Goal: Information Seeking & Learning: Learn about a topic

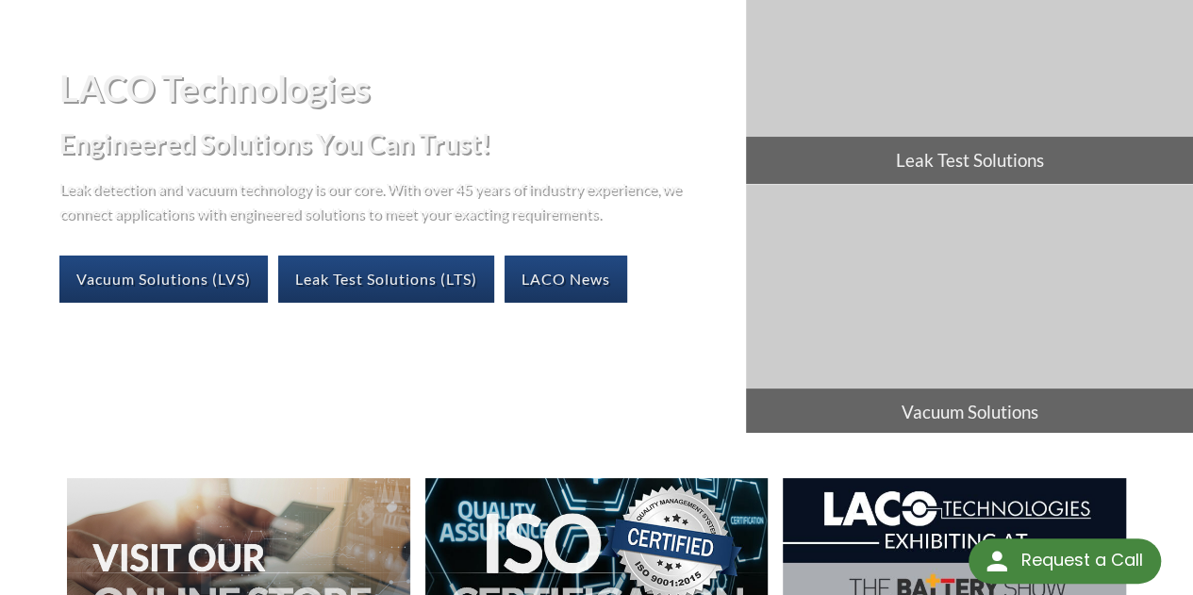
scroll to position [182, 0]
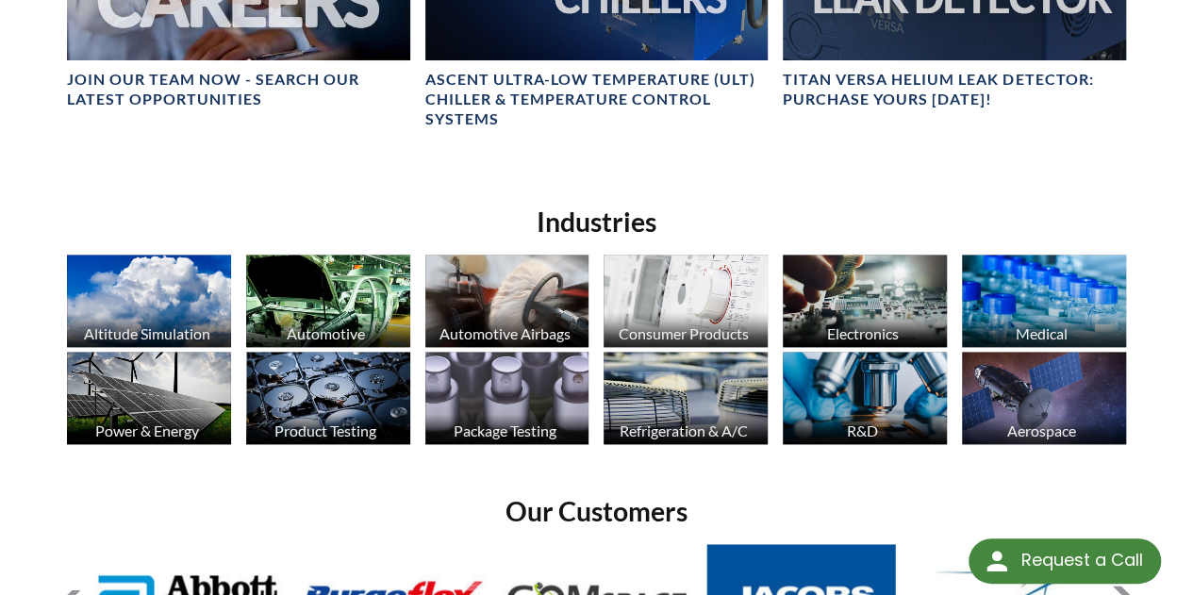
scroll to position [1084, 0]
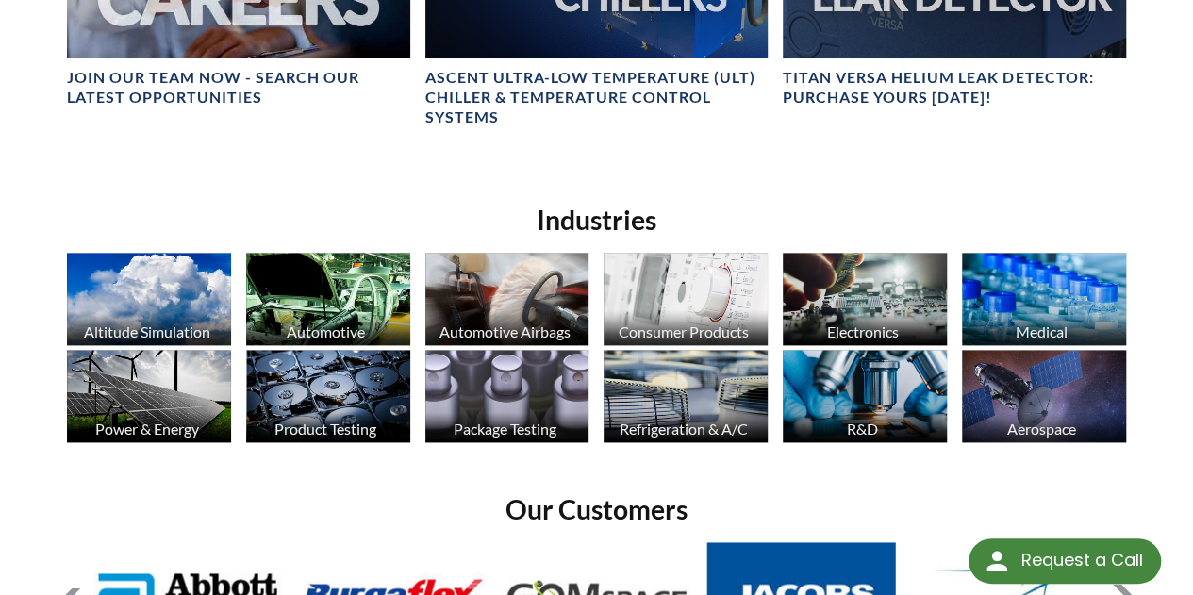
click at [879, 257] on img at bounding box center [864, 298] width 164 height 91
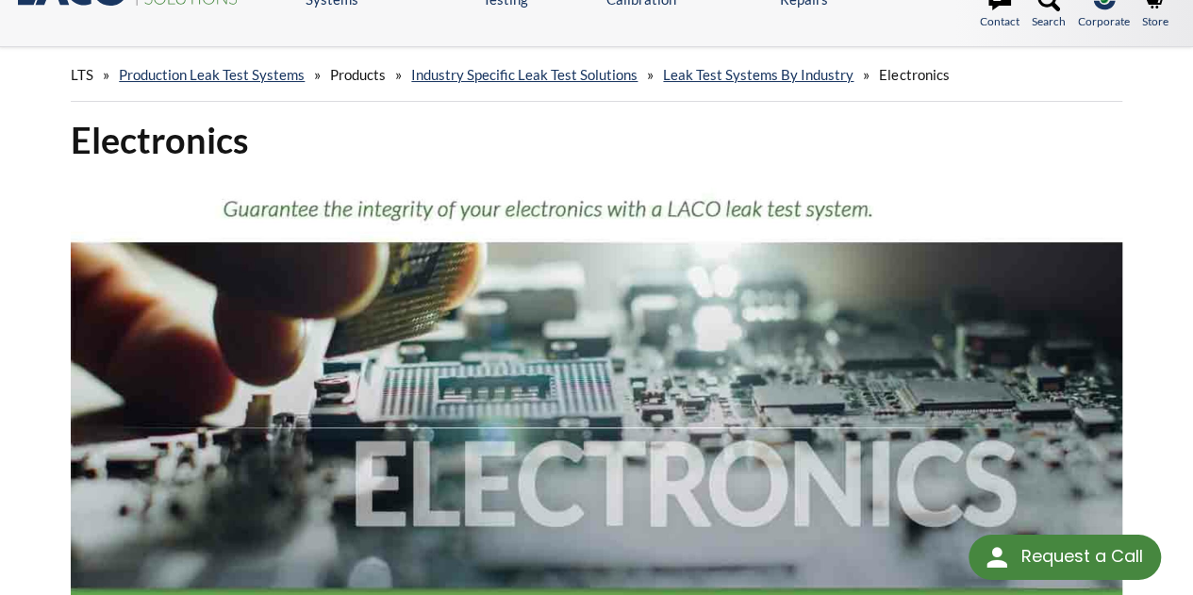
select select "Language Translate Widget"
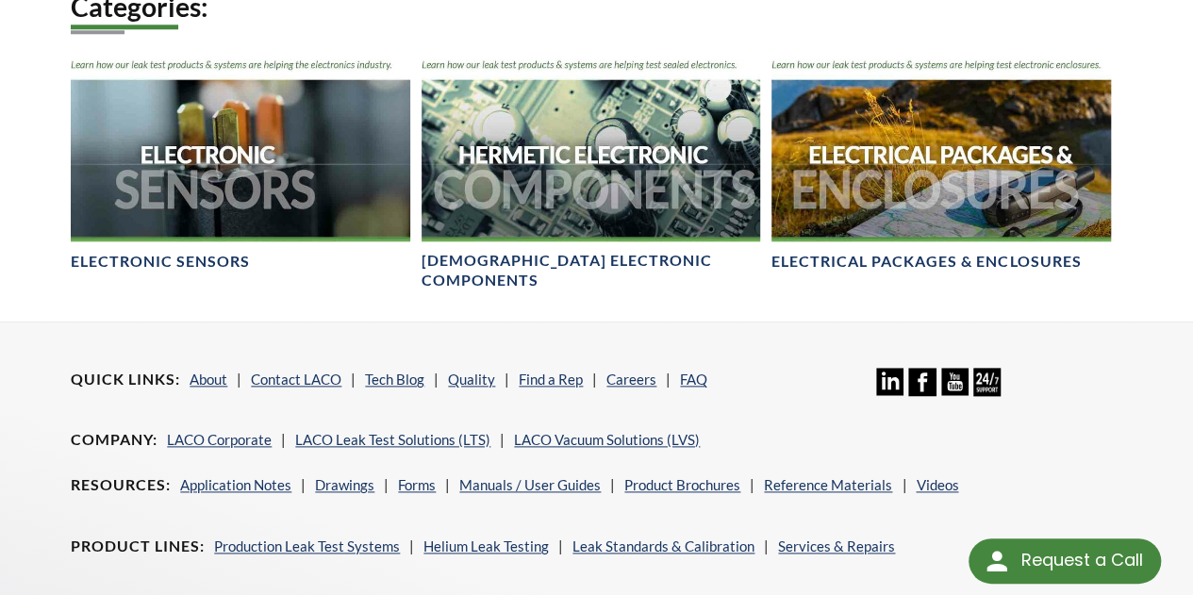
scroll to position [962, 0]
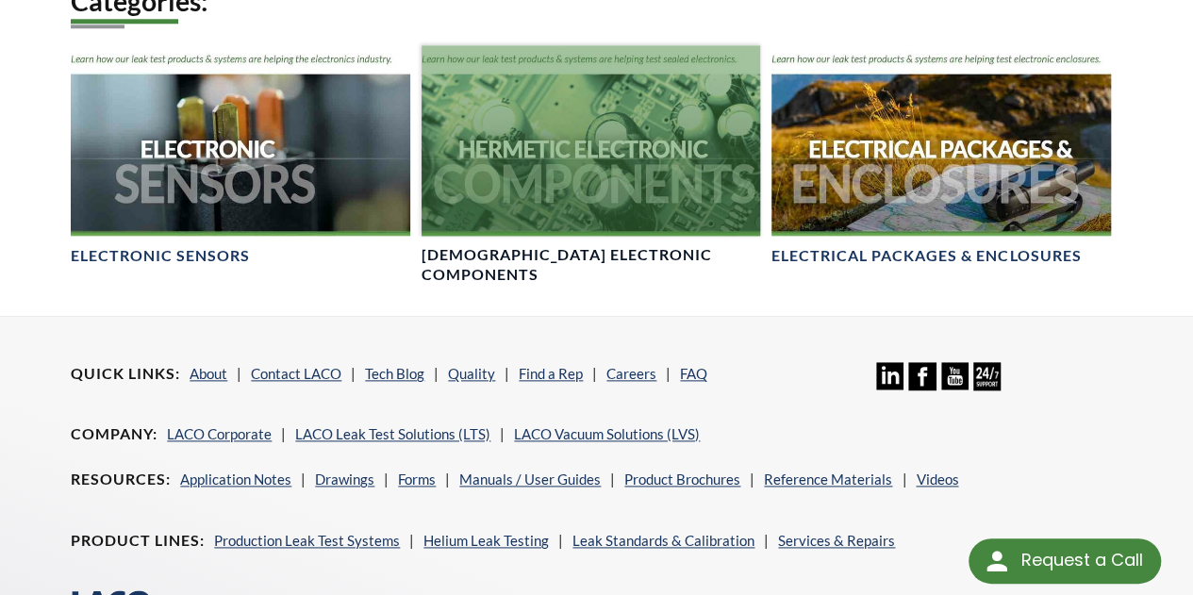
click at [702, 245] on h4 "Hermetic Electronic Components" at bounding box center [590, 265] width 338 height 40
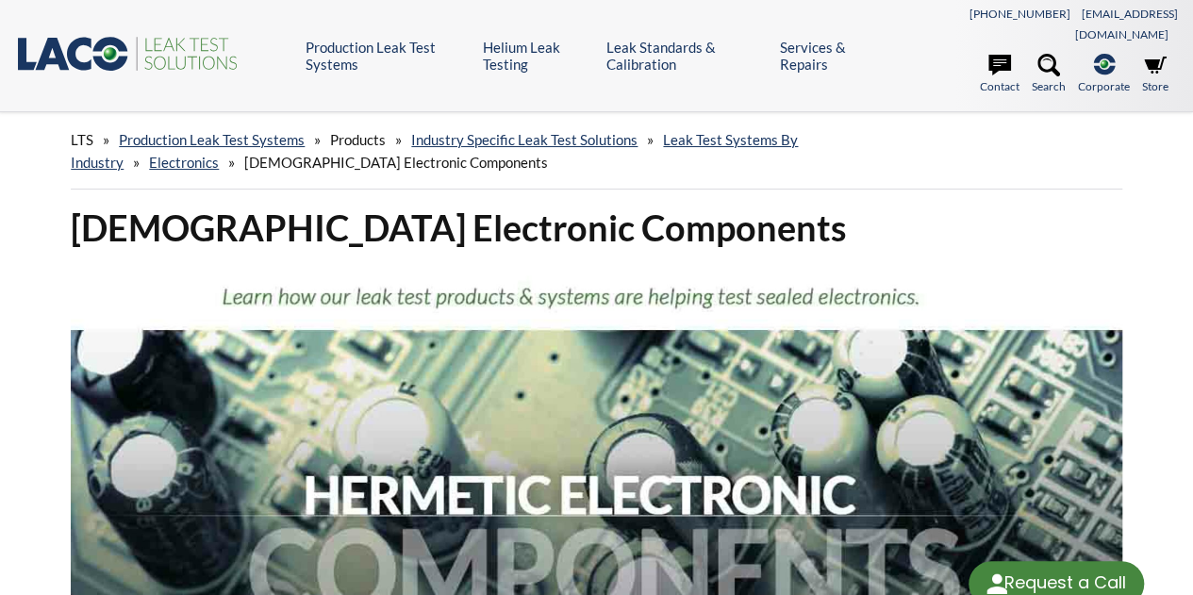
select select "Language Translate Widget"
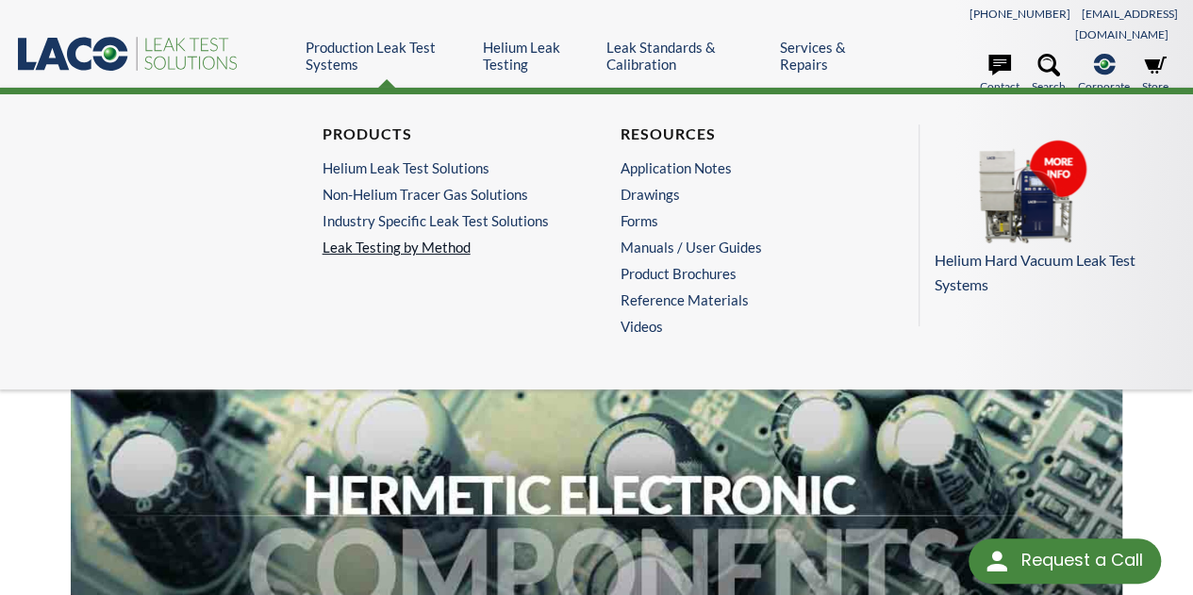
click at [450, 242] on link "Leak Testing by Method" at bounding box center [447, 247] width 251 height 17
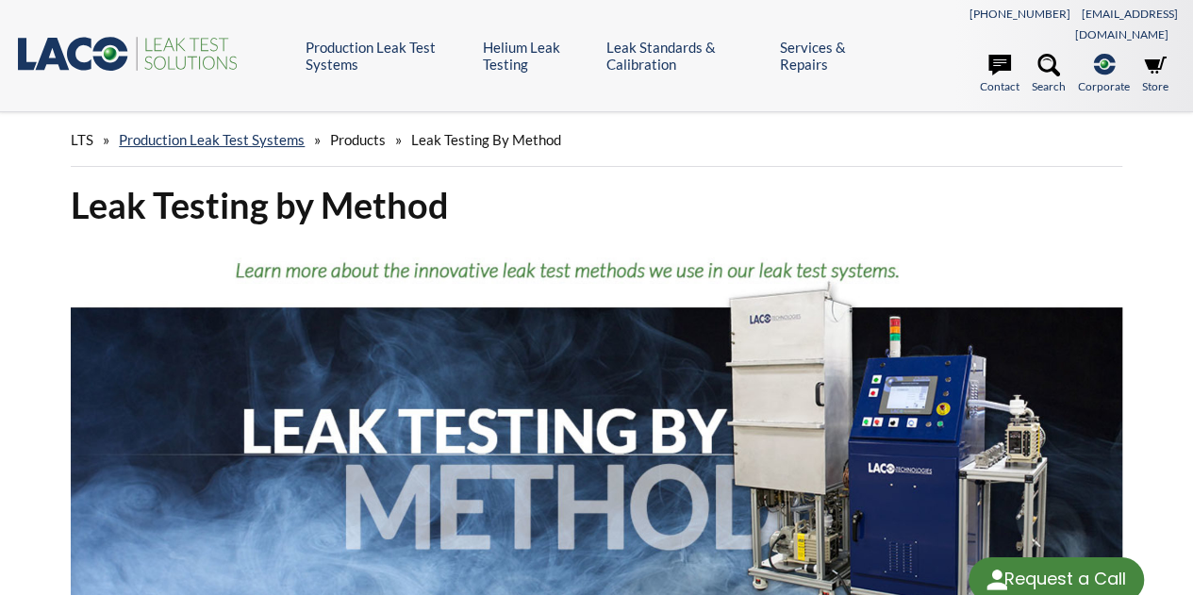
select select "Language Translate Widget"
